Goal: Transaction & Acquisition: Purchase product/service

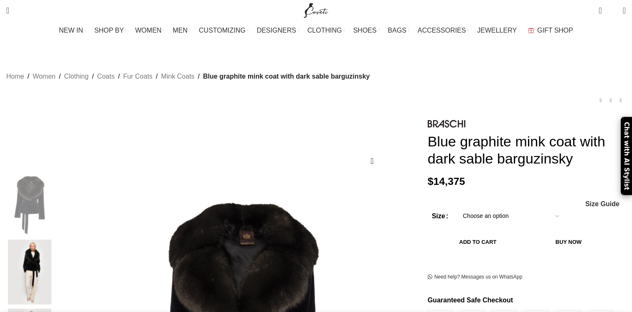
click at [523, 215] on select "Choose an option 6 UK 8 UK 10 UK 12 UK" at bounding box center [510, 216] width 109 height 18
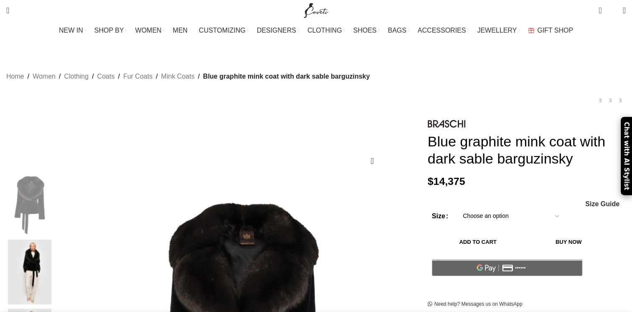
select select "6-uk"
click at [456, 209] on select "Choose an option 6 UK 8 UK 10 UK 12 UK" at bounding box center [510, 216] width 109 height 18
click at [485, 251] on button "Add to cart" at bounding box center [478, 242] width 92 height 18
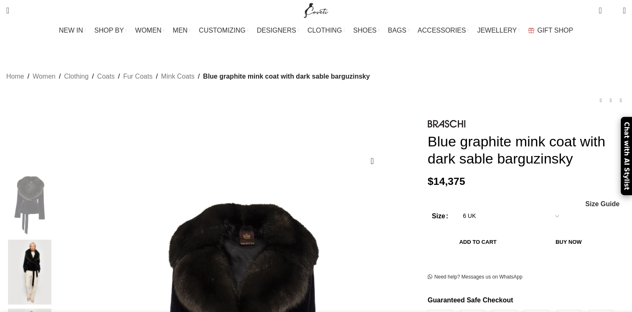
click at [314, 6] on img "Site logo" at bounding box center [316, 10] width 28 height 21
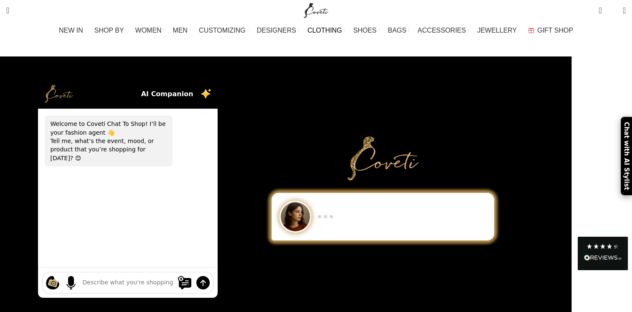
click at [316, 31] on span "CLOTHING" at bounding box center [324, 30] width 35 height 8
click at [329, 35] on link "CLOTHING" at bounding box center [326, 30] width 38 height 17
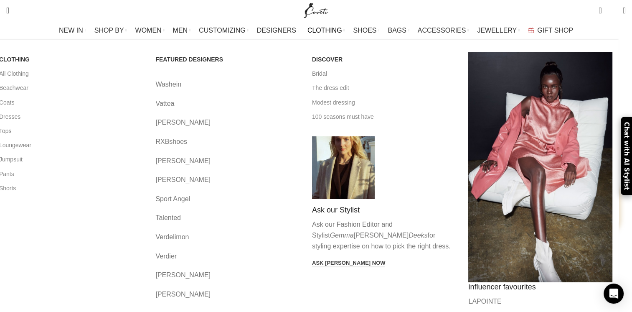
click at [83, 128] on link "Tops" at bounding box center [71, 131] width 144 height 14
click at [76, 129] on link "Tops" at bounding box center [71, 131] width 144 height 14
click at [77, 183] on link "Shorts" at bounding box center [71, 188] width 144 height 14
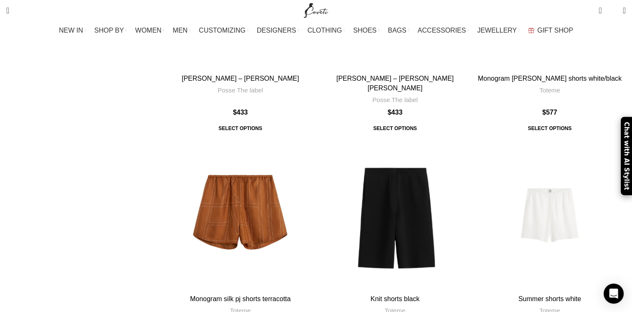
scroll to position [2567, 0]
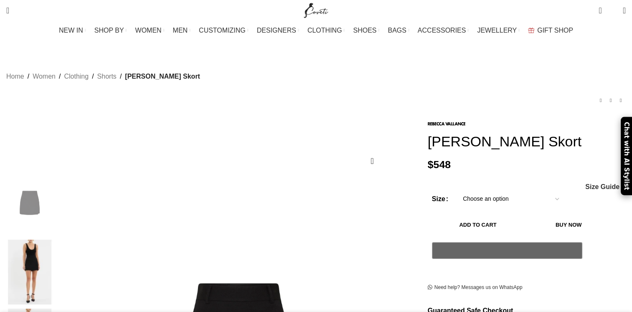
click at [55, 239] on img at bounding box center [29, 271] width 51 height 65
click at [55, 254] on img at bounding box center [29, 271] width 51 height 65
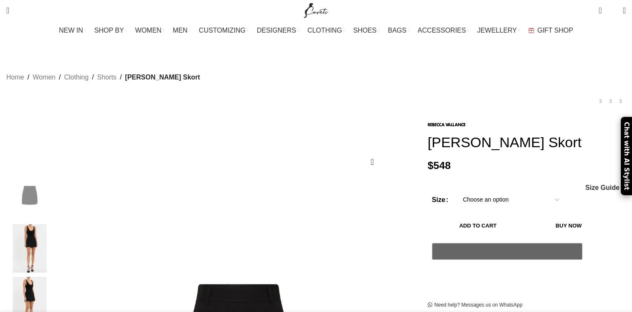
click at [55, 296] on img "3 / 5" at bounding box center [29, 300] width 51 height 49
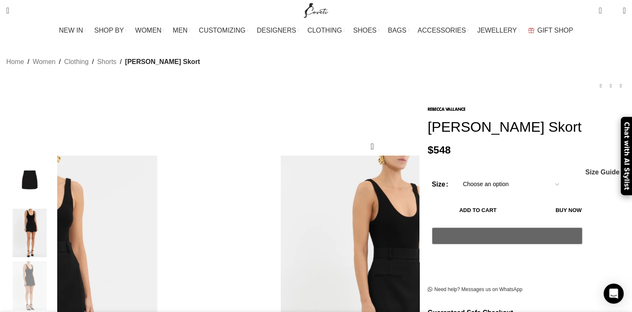
scroll to position [12, 0]
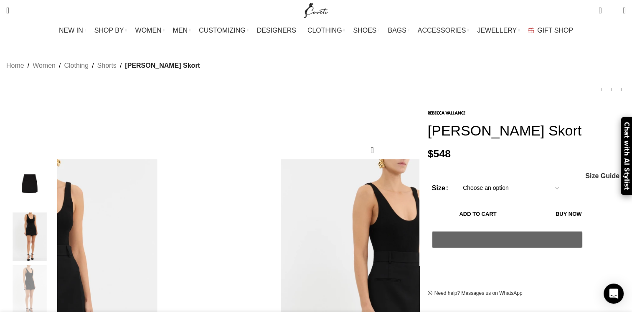
click at [479, 179] on select "Choose an option 4 UK 6 UK 8 UK 10 UK 12 UK 14 UK 16 UK" at bounding box center [510, 188] width 109 height 18
click at [456, 179] on select "Choose an option 4 UK 6 UK 8 UK 10 UK 12 UK 14 UK 16 UK" at bounding box center [510, 188] width 109 height 18
select select "4-uk"
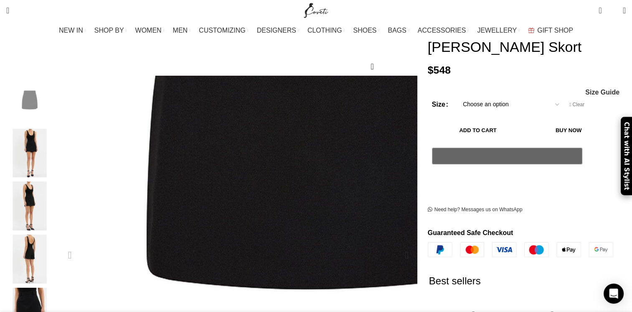
scroll to position [97, 0]
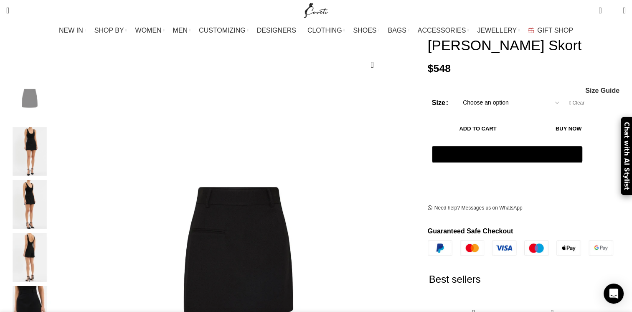
click at [55, 286] on img "5 / 5" at bounding box center [29, 310] width 51 height 49
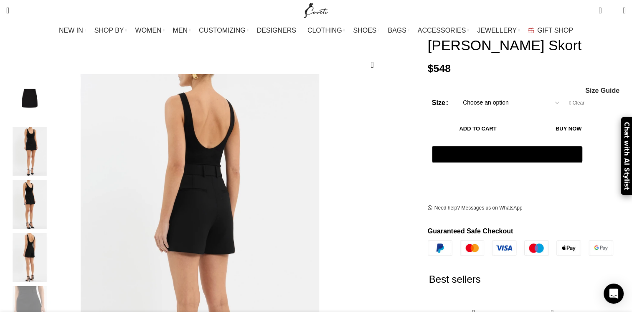
click at [479, 120] on button "Add to cart" at bounding box center [478, 129] width 92 height 18
click at [323, 9] on img "Site logo" at bounding box center [316, 10] width 28 height 21
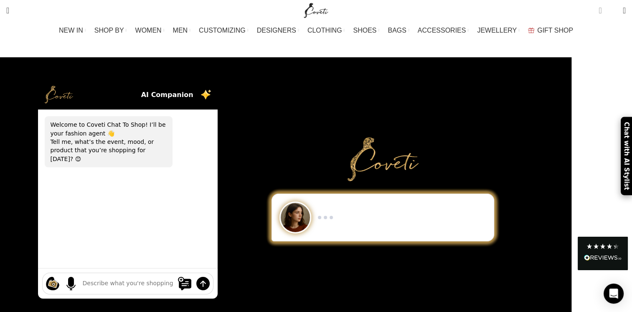
click at [599, 10] on span "1 item" at bounding box center [602, 7] width 6 height 6
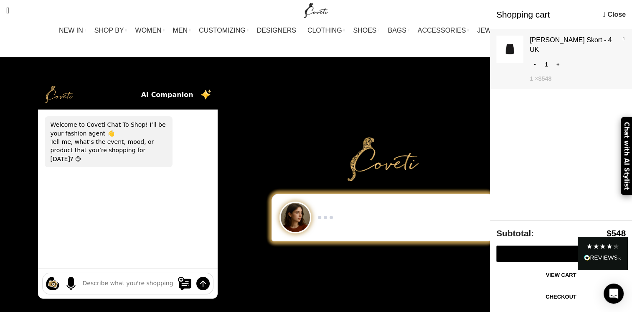
click at [587, 41] on link "Show" at bounding box center [561, 57] width 142 height 56
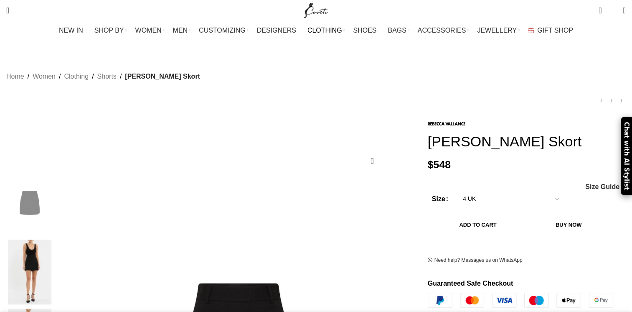
click at [326, 28] on span "CLOTHING" at bounding box center [324, 30] width 35 height 8
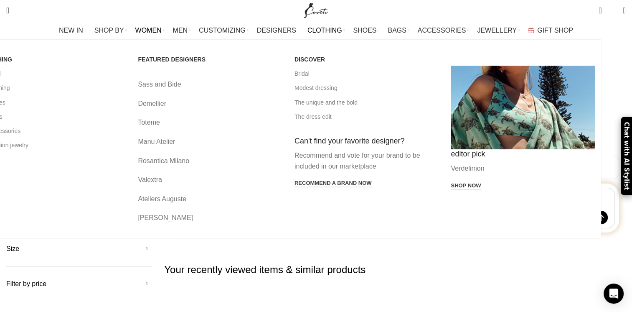
click at [347, 104] on link "The unique and the bold" at bounding box center [366, 102] width 144 height 14
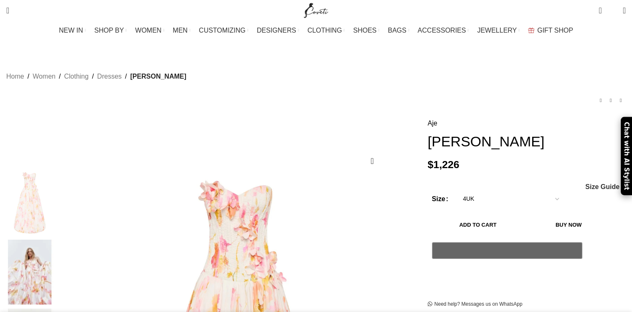
click at [456, 190] on select "Choose an option 4UK 6UK 8 [GEOGRAPHIC_DATA] 10 [GEOGRAPHIC_DATA] 12 [GEOGRAPHI…" at bounding box center [510, 199] width 109 height 18
select select "4uk"
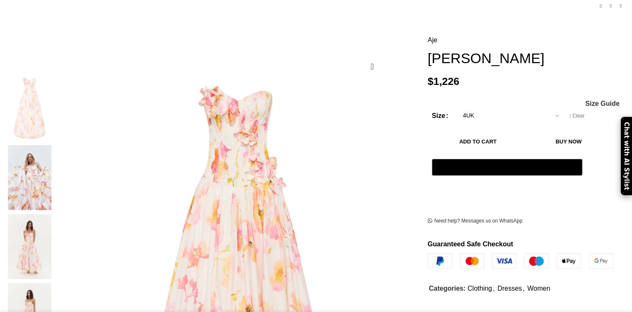
scroll to position [96, 0]
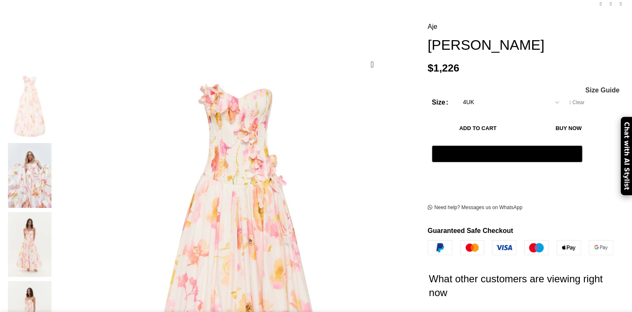
click at [464, 119] on button "Add to cart" at bounding box center [478, 128] width 92 height 18
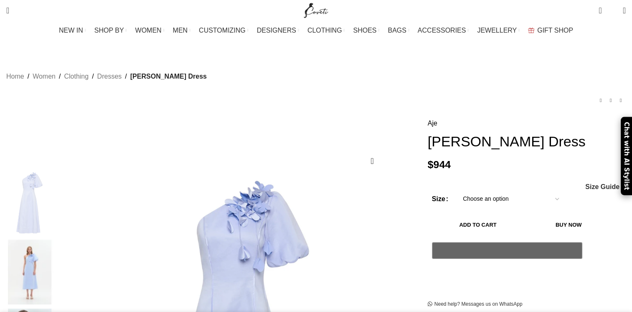
click at [302, 8] on img "Site logo" at bounding box center [316, 10] width 28 height 21
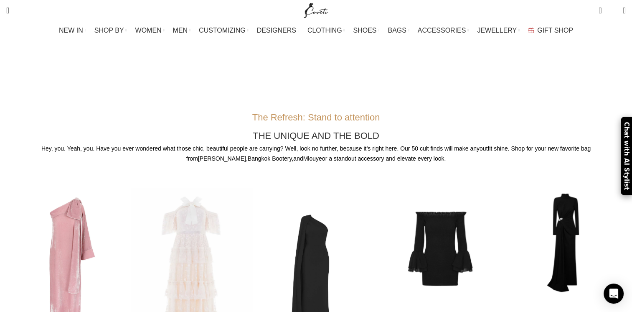
click at [313, 13] on img "Site logo" at bounding box center [316, 10] width 28 height 21
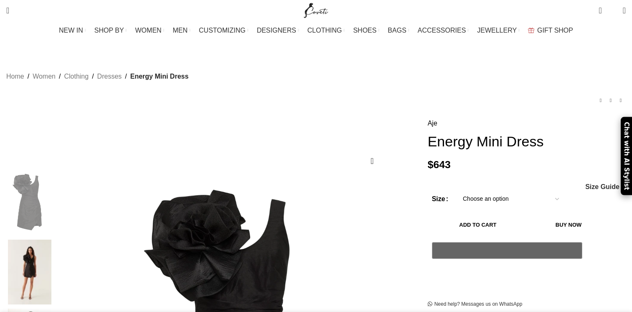
click at [55, 239] on img at bounding box center [29, 271] width 51 height 65
click at [55, 263] on div at bounding box center [29, 273] width 51 height 69
click at [456, 190] on select "Choose an option 4UK 6UK 8 UK 10 UK 12 UK 14 UK 16 UK" at bounding box center [510, 199] width 109 height 18
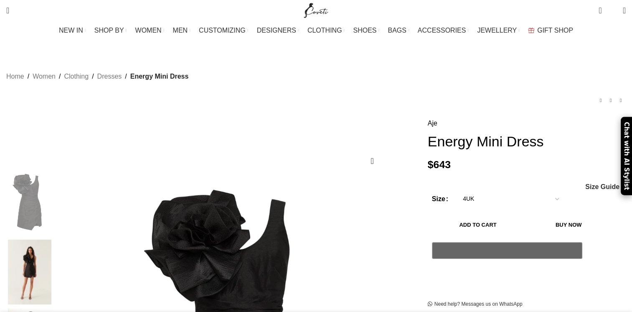
click at [456, 190] on select "Choose an option 4UK 6UK 8 UK 10 UK 12 UK 14 UK 16 UK" at bounding box center [510, 199] width 109 height 18
select select "4uk"
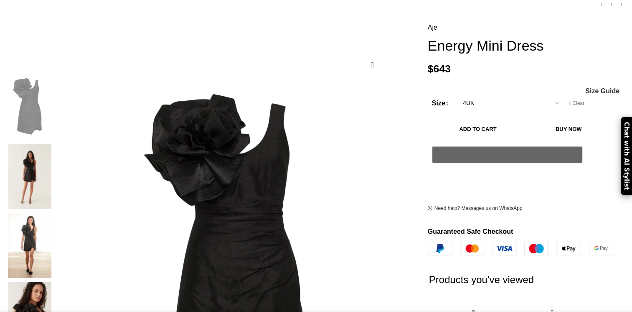
scroll to position [96, 0]
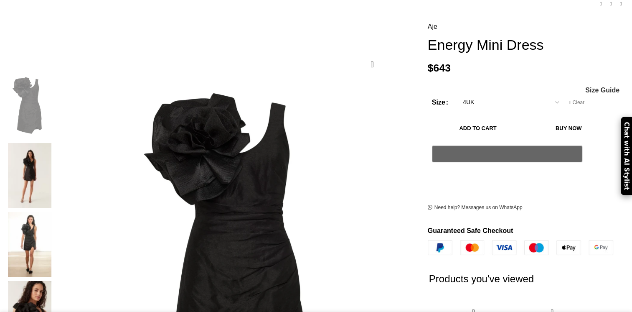
click at [471, 119] on button "Add to cart" at bounding box center [478, 128] width 92 height 18
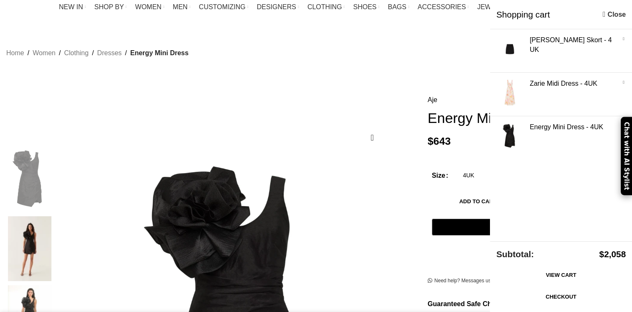
scroll to position [0, 0]
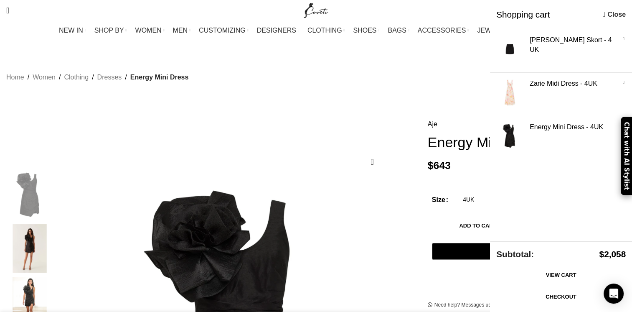
click at [332, 4] on div at bounding box center [316, 10] width 36 height 21
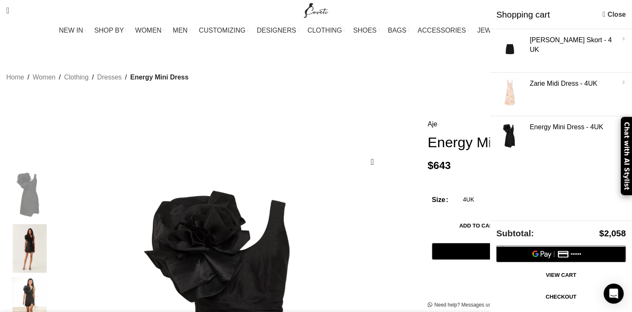
click at [319, 10] on img "Site logo" at bounding box center [316, 10] width 28 height 21
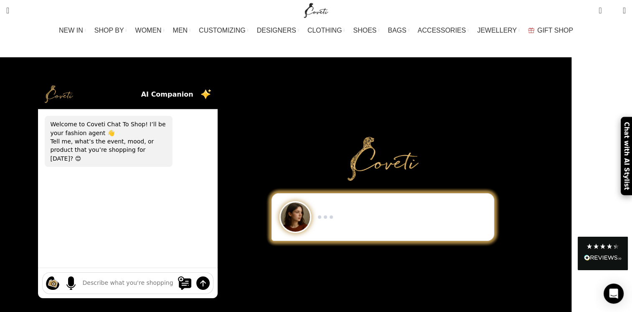
click at [16, 11] on div "Search Search 3 items $ 2,058 0 Wishlist Login / Register Menu Search Wishlist …" at bounding box center [316, 10] width 632 height 21
click at [13, 11] on link "Search" at bounding box center [7, 10] width 11 height 17
click at [9, 11] on span "Search" at bounding box center [7, 10] width 3 height 8
paste input "Medium Kiss Me Shoulder Bag In N0990 Black"
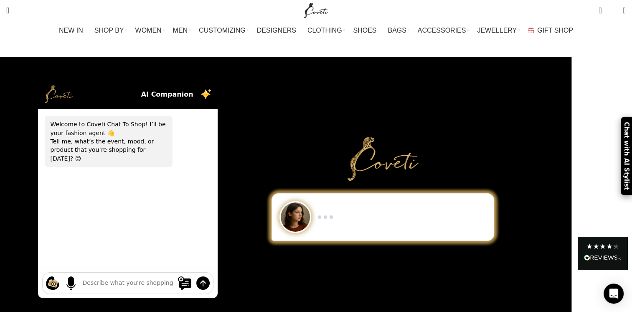
type input "Medium Kiss Me Shoulder Bag In N0990 Black"
click at [108, 31] on button "Search" at bounding box center [117, 45] width 19 height 29
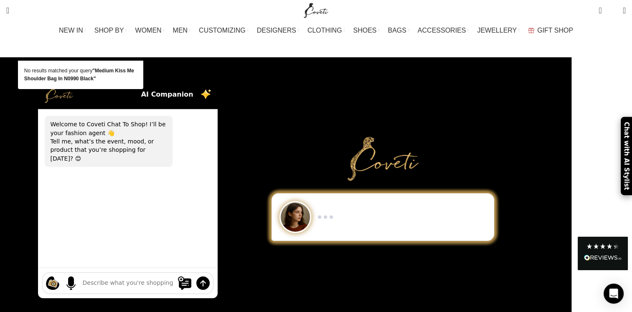
scroll to position [0, 0]
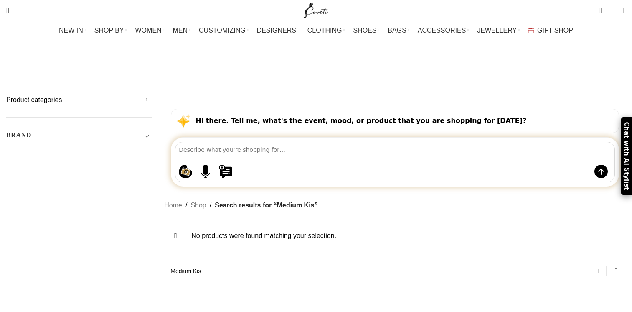
click at [13, 10] on link "Search" at bounding box center [7, 10] width 11 height 17
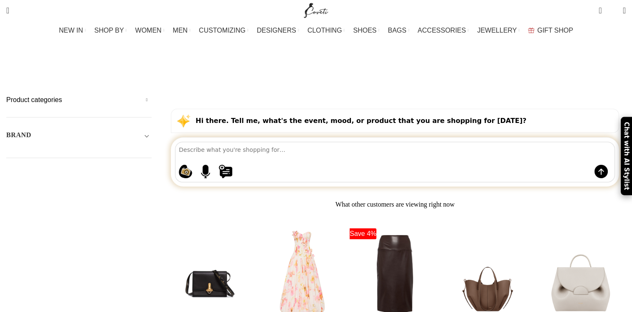
click at [16, 10] on div "Search Medium Kis Search 3 items $ 2,058 0 Wishlist Login / Register Menu Searc…" at bounding box center [316, 10] width 632 height 21
click at [9, 10] on span "Search" at bounding box center [7, 10] width 3 height 8
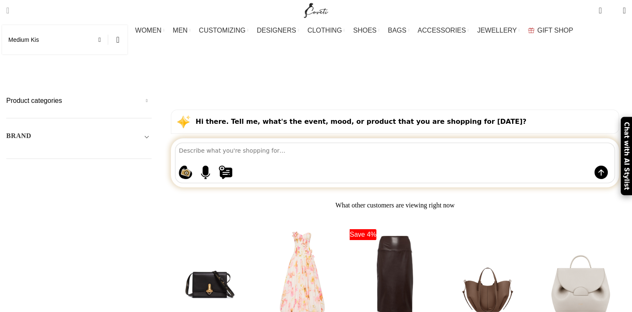
click at [42, 38] on input "Medium Kis" at bounding box center [64, 39] width 125 height 29
paste input "s Me Shoulder Bag In N0990 Black"
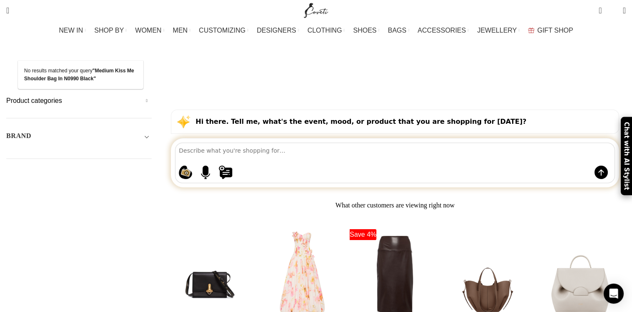
type input "Medium Kiss Me Shoulder Bag In N0990 Black"
click at [86, 131] on div "BRAND 16Arlington Adam Lippes Agua By Agua Bendita Aje Alejandra De Coss Alemai…" at bounding box center [78, 145] width 145 height 28
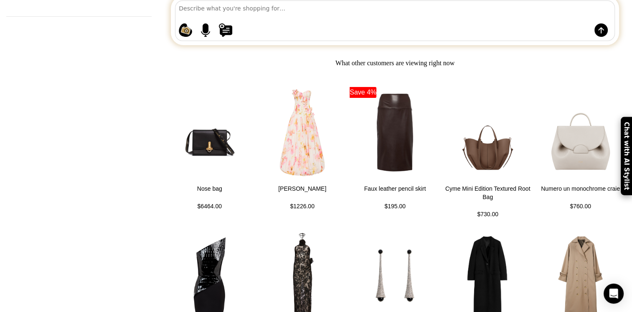
scroll to position [0, 0]
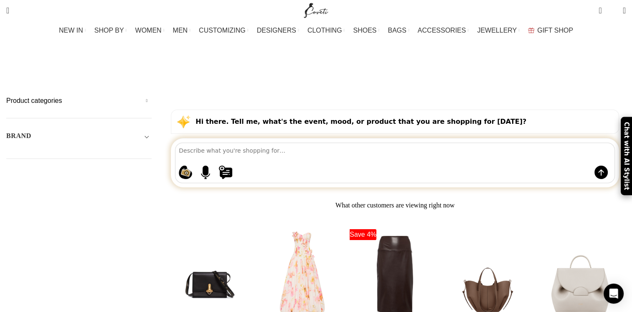
click at [316, 14] on img "Site logo" at bounding box center [316, 10] width 28 height 21
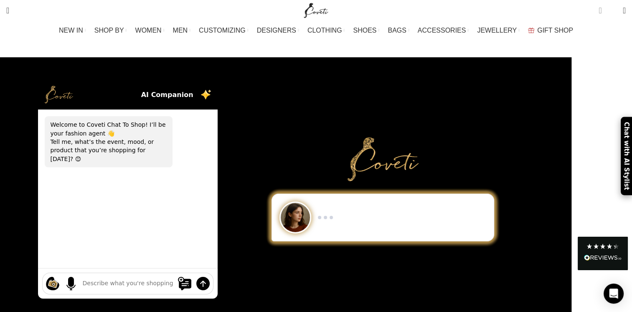
click at [598, 10] on span "3 items" at bounding box center [599, 10] width 3 height 8
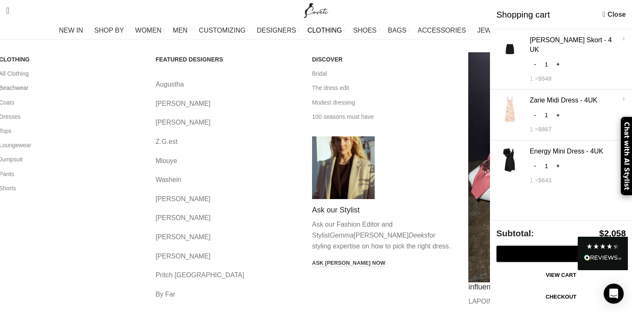
click at [76, 90] on link "Beachwear" at bounding box center [71, 88] width 144 height 14
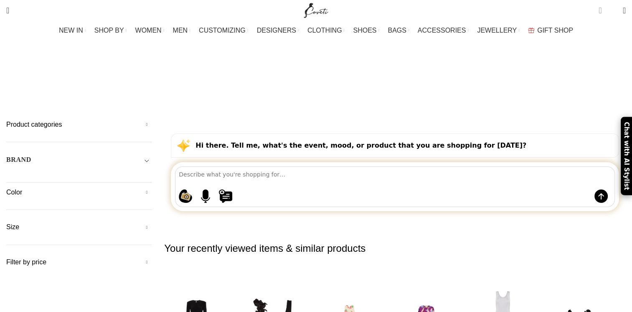
click at [598, 8] on span "3 items" at bounding box center [599, 10] width 3 height 8
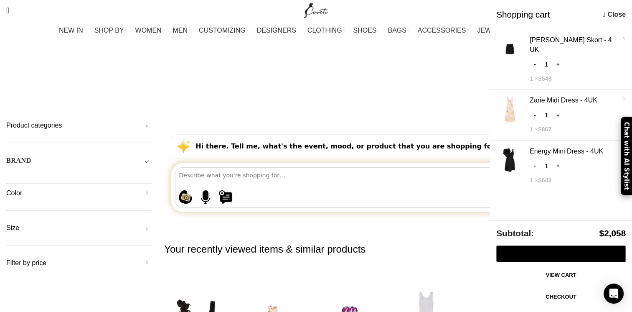
click at [387, 53] on div "Beachwear Categories Close Swim Bottoms Swimsuits" at bounding box center [316, 72] width 632 height 47
click at [306, 6] on img "Site logo" at bounding box center [316, 10] width 28 height 21
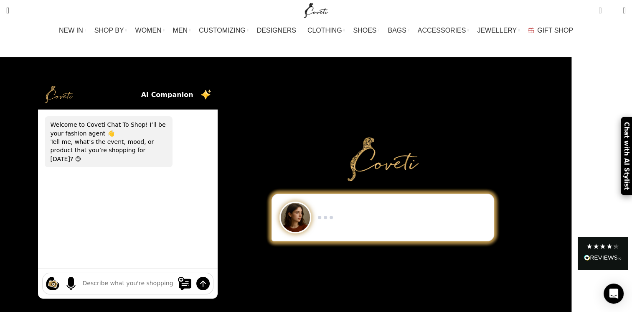
click at [598, 11] on span "3 items" at bounding box center [599, 10] width 3 height 8
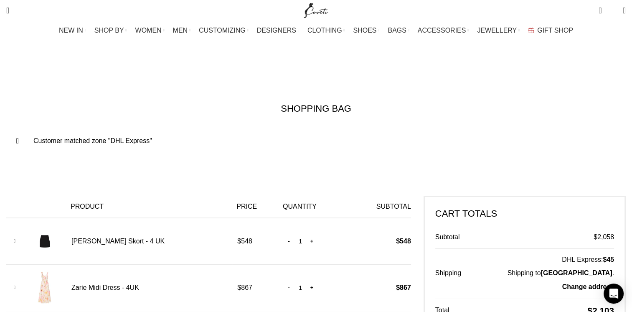
scroll to position [0, 175]
